Goal: Find specific page/section: Find specific page/section

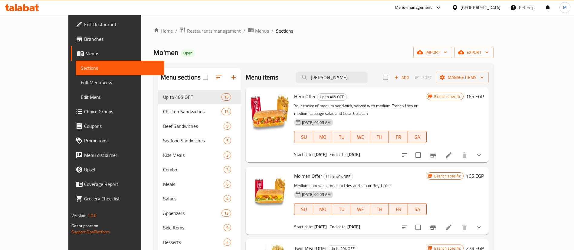
click at [187, 28] on span "Restaurants management" at bounding box center [214, 30] width 54 height 7
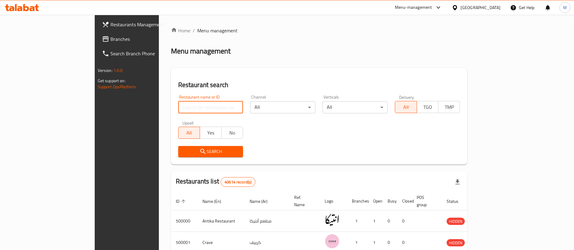
paste input "505279"
click at [178, 110] on input "search" at bounding box center [210, 107] width 65 height 12
type input "505279"
click button "Search" at bounding box center [210, 151] width 65 height 11
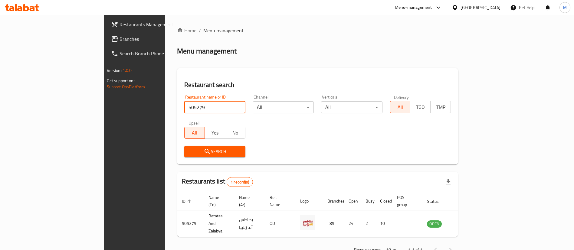
scroll to position [8, 0]
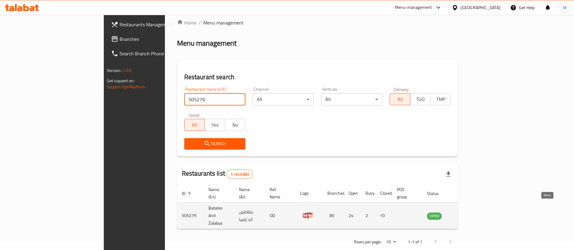
click at [466, 212] on icon "enhanced table" at bounding box center [462, 215] width 7 height 7
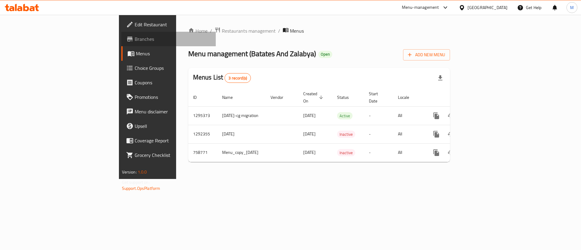
click at [135, 36] on span "Branches" at bounding box center [173, 38] width 77 height 7
